Goal: Navigation & Orientation: Find specific page/section

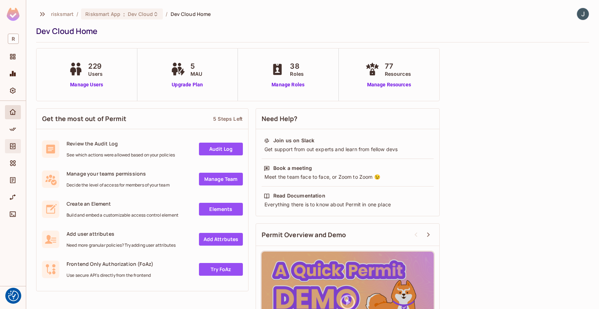
click at [13, 145] on icon "Directory" at bounding box center [12, 146] width 7 height 7
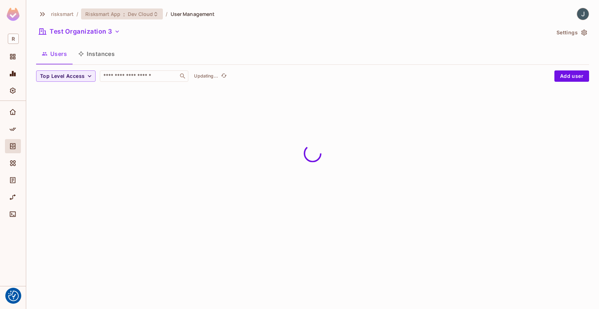
click at [130, 13] on span "Dev Cloud" at bounding box center [140, 14] width 25 height 7
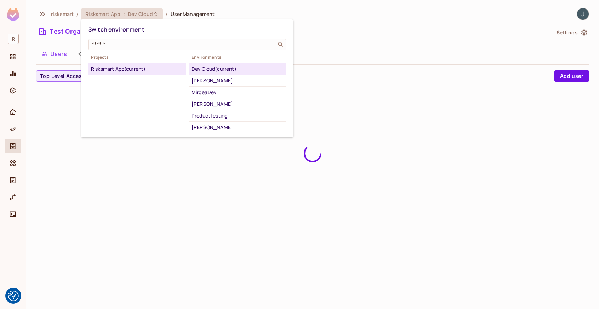
click at [130, 13] on div at bounding box center [299, 154] width 599 height 309
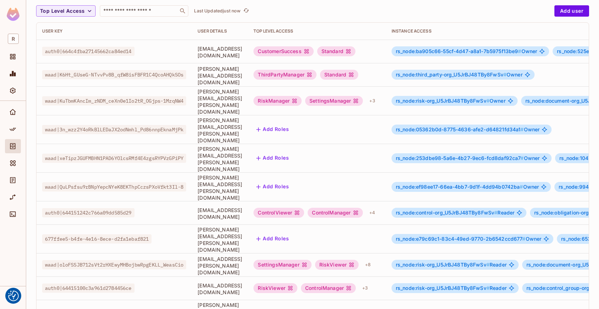
scroll to position [191, 0]
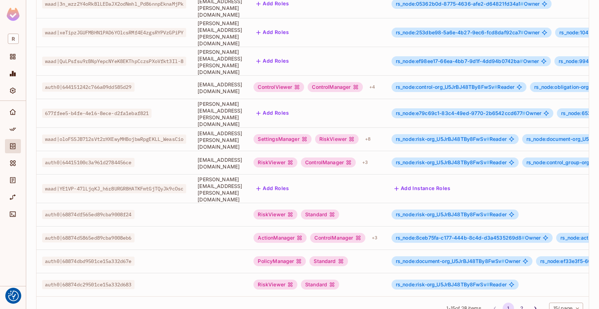
click at [551, 282] on body "We use cookies to enhance your browsing experience, serve personalized ads or c…" at bounding box center [299, 154] width 599 height 309
click at [555, 262] on li "20 / page" at bounding box center [559, 263] width 35 height 15
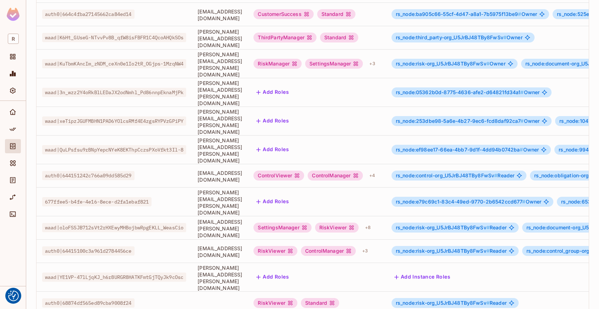
scroll to position [104, 0]
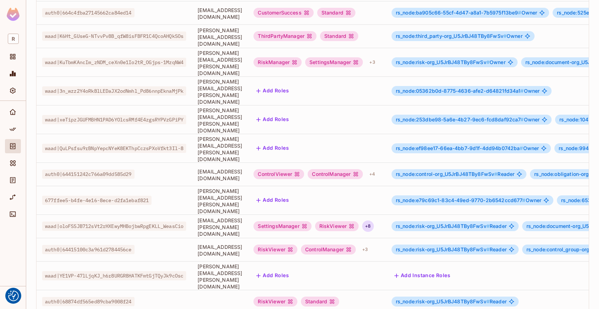
click at [373, 220] on div "+ 8" at bounding box center [367, 225] width 11 height 11
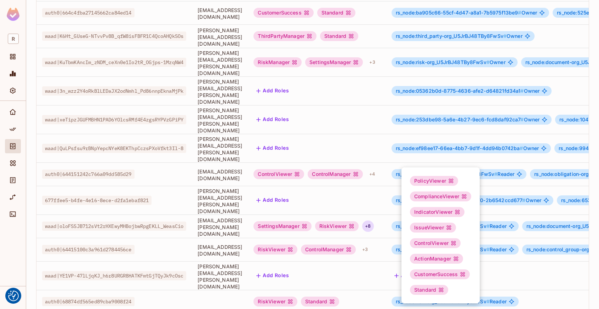
click at [382, 249] on div at bounding box center [299, 154] width 599 height 309
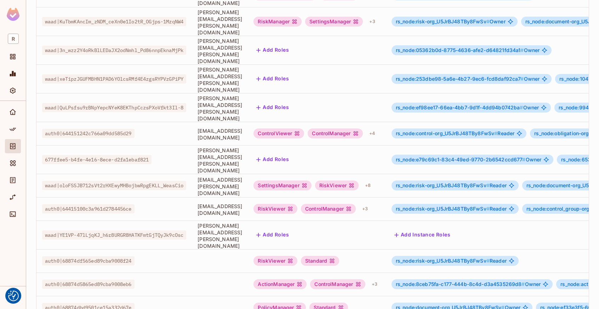
scroll to position [173, 0]
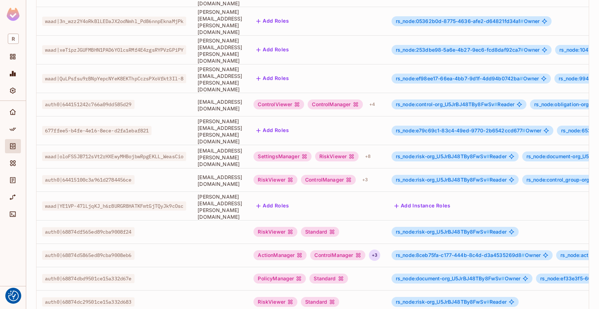
click at [380, 249] on div "+ 3" at bounding box center [374, 254] width 11 height 11
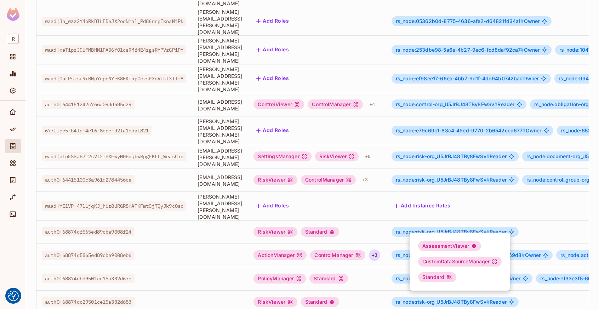
click at [394, 191] on div at bounding box center [299, 154] width 599 height 309
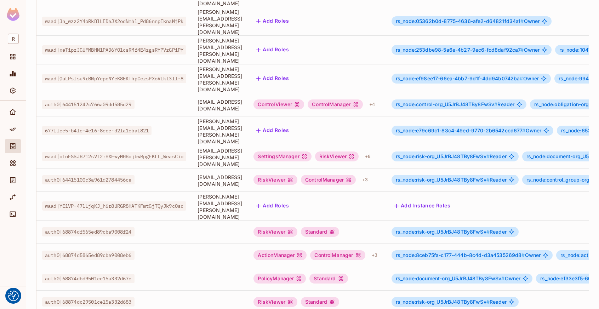
scroll to position [0, 0]
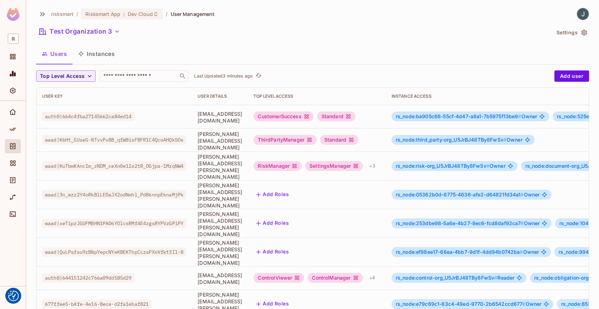
click at [183, 57] on div "Users Instances" at bounding box center [312, 54] width 553 height 18
click at [171, 55] on div "Users Instances" at bounding box center [312, 54] width 553 height 18
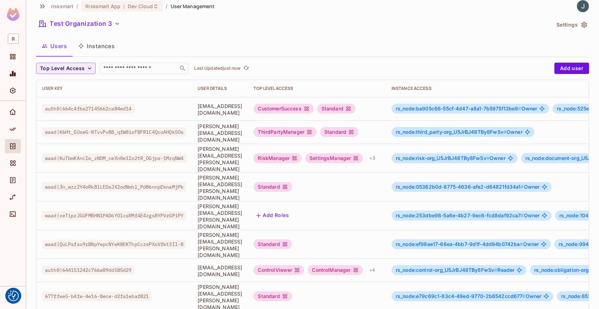
scroll to position [7, 0]
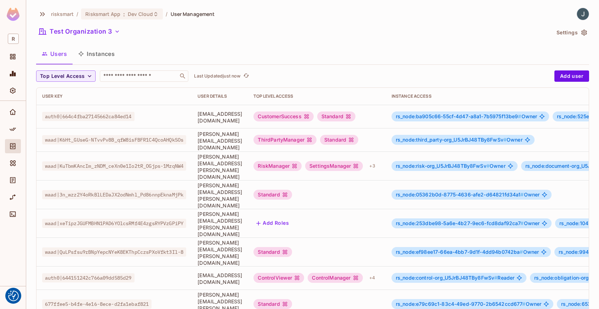
click at [361, 35] on div "Test Organization 3" at bounding box center [293, 32] width 514 height 13
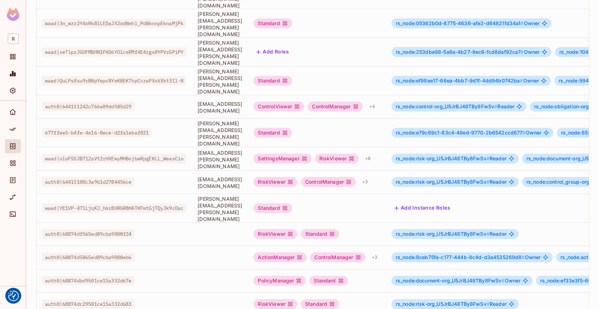
scroll to position [191, 0]
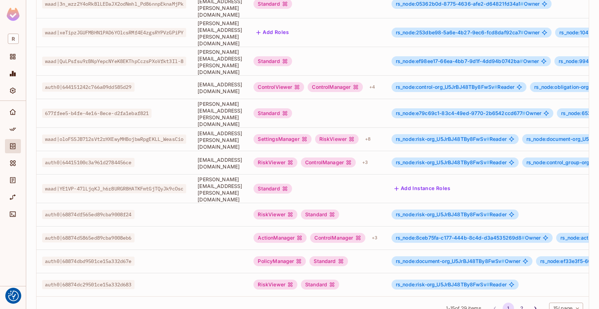
click at [546, 282] on body "We use cookies to enhance your browsing experience, serve personalized ads or c…" at bounding box center [299, 154] width 599 height 309
click at [557, 279] on li "50 / page" at bounding box center [559, 278] width 35 height 15
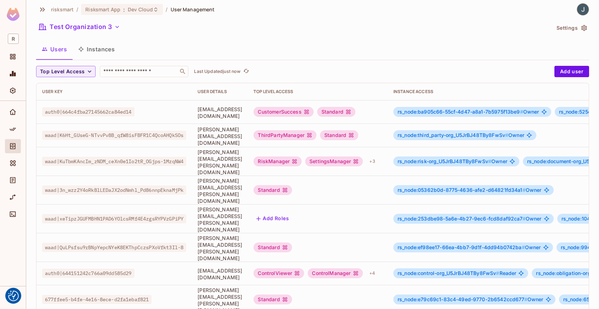
scroll to position [0, 0]
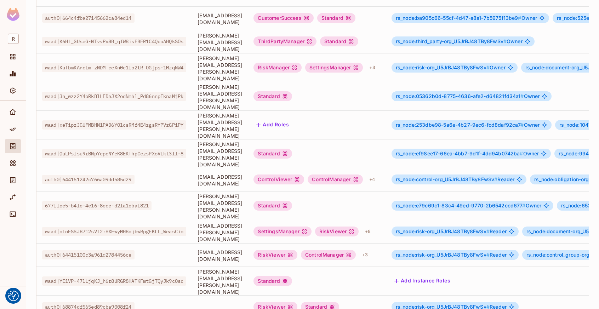
scroll to position [191, 0]
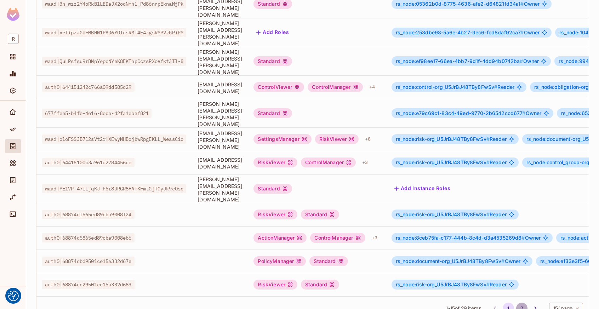
click at [516, 303] on button "2" at bounding box center [521, 308] width 11 height 11
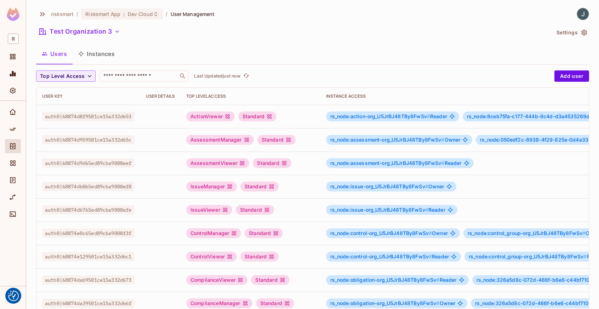
scroll to position [167, 0]
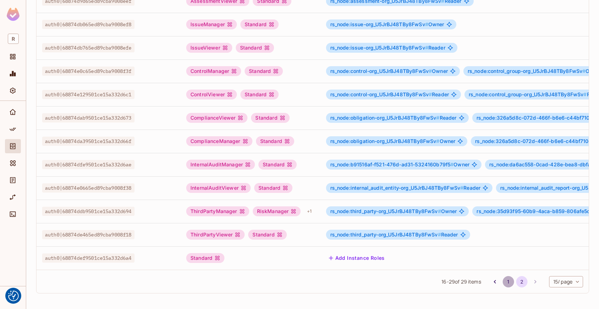
click at [502, 281] on button "1" at bounding box center [507, 281] width 11 height 11
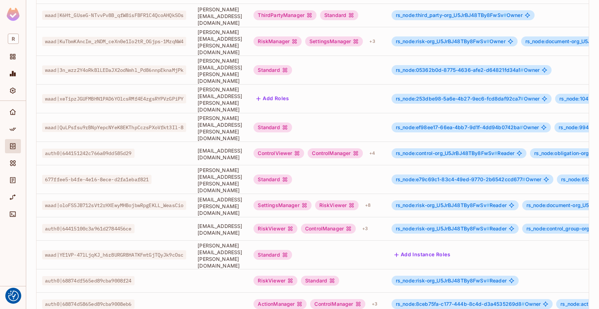
scroll to position [186, 0]
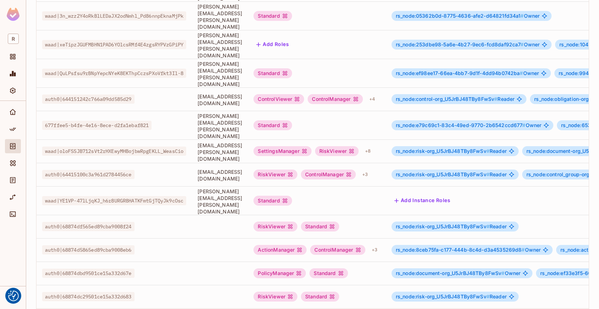
scroll to position [191, 0]
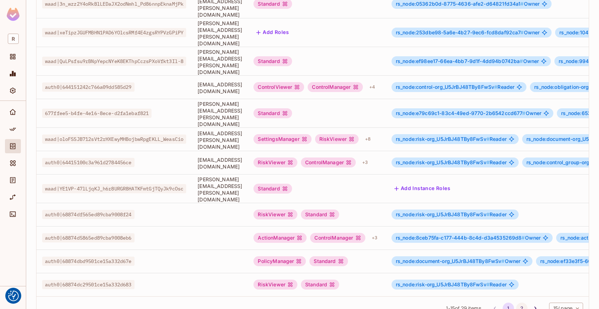
click at [516, 303] on button "2" at bounding box center [521, 308] width 11 height 11
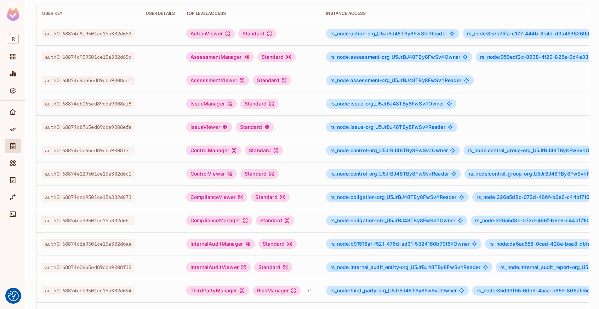
scroll to position [167, 0]
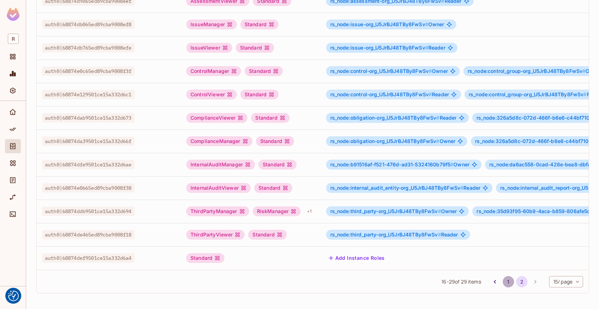
click at [502, 281] on button "1" at bounding box center [507, 281] width 11 height 11
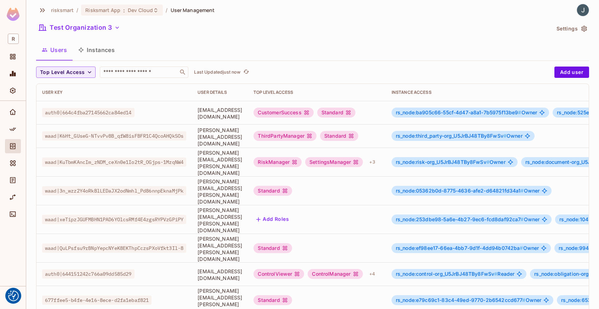
scroll to position [0, 0]
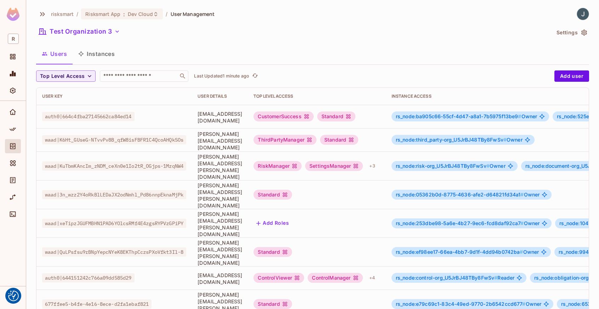
click at [436, 35] on div "Test Organization 3" at bounding box center [293, 32] width 514 height 13
click at [98, 33] on button "Test Organization 3" at bounding box center [79, 31] width 87 height 11
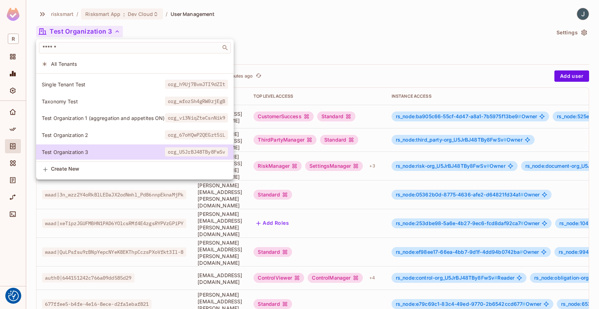
scroll to position [189, 0]
click at [102, 117] on li "Test Organization 1 (aggregation and appetites ON) org_vi3NiqZteCsnNik9" at bounding box center [134, 117] width 197 height 15
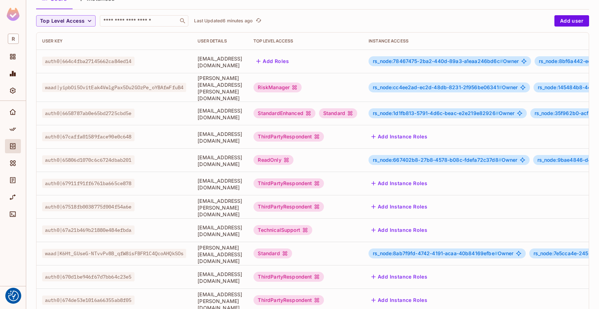
scroll to position [0, 0]
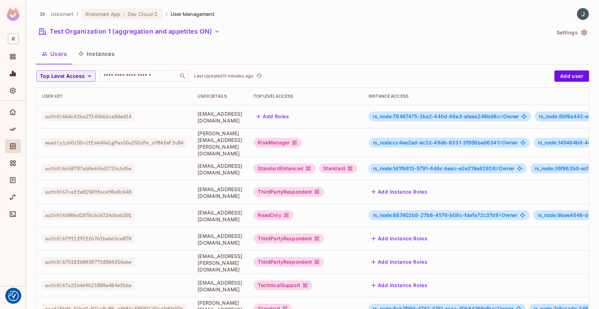
click at [373, 34] on div "Test Organization 1 (aggregation and appetites ON)" at bounding box center [293, 32] width 514 height 13
click at [207, 34] on button "Test Organization 1 (aggregation and appetites ON)" at bounding box center [129, 31] width 186 height 11
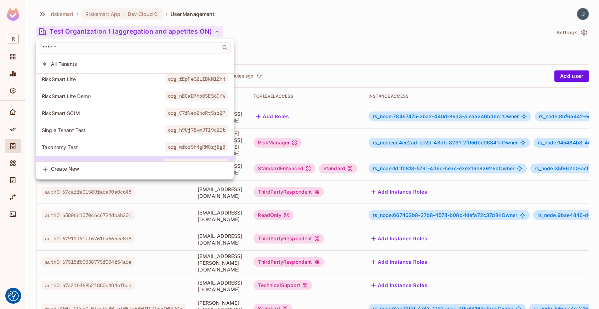
scroll to position [189, 0]
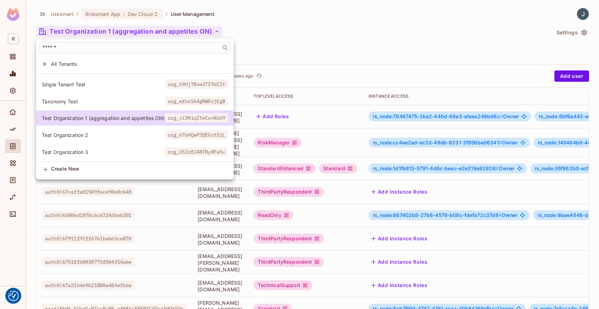
click at [96, 149] on span "Test Organization 3" at bounding box center [103, 152] width 123 height 7
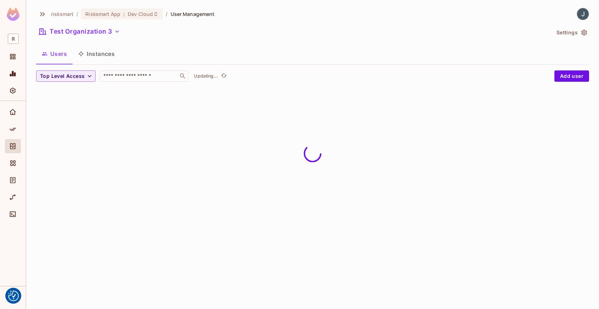
click at [291, 34] on div "Test Organization 3" at bounding box center [293, 32] width 514 height 13
click at [90, 30] on button "Test Organization 3" at bounding box center [79, 31] width 87 height 11
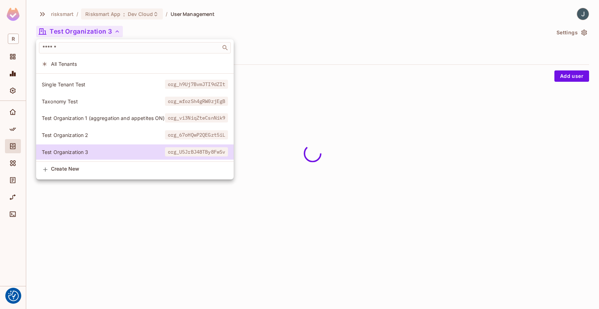
click at [368, 14] on div at bounding box center [299, 154] width 599 height 309
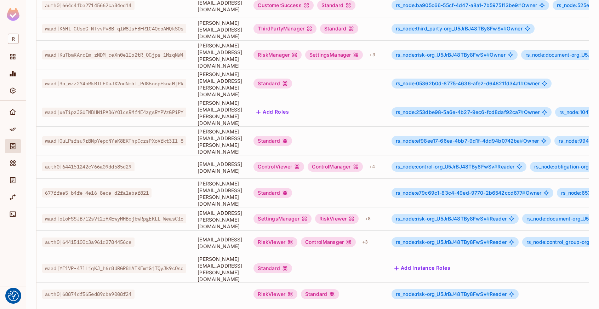
scroll to position [191, 0]
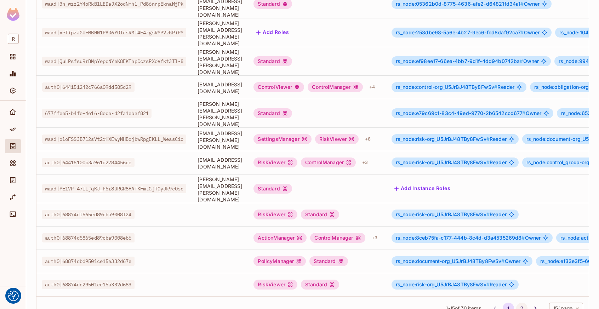
click at [516, 303] on button "2" at bounding box center [521, 308] width 11 height 11
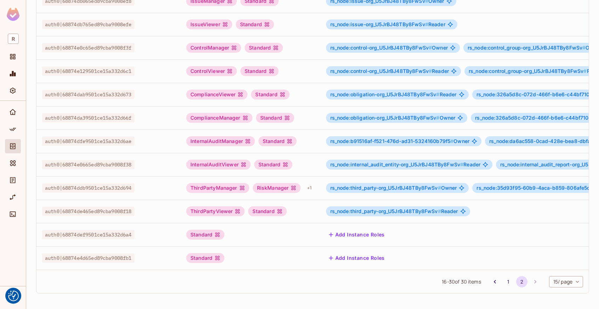
click at [288, 283] on div "16 - 30 of 30 items 1 2 15 / page ** ​" at bounding box center [312, 281] width 552 height 23
click at [502, 280] on button "1" at bounding box center [507, 281] width 11 height 11
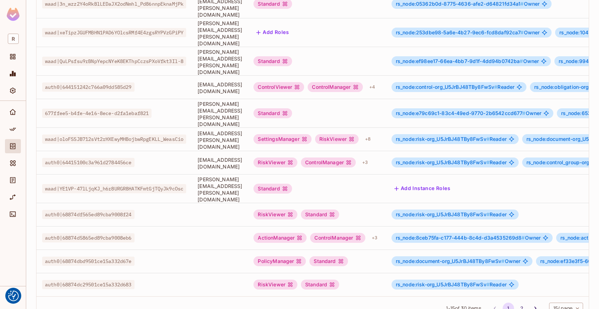
scroll to position [0, 0]
